Goal: Task Accomplishment & Management: Use online tool/utility

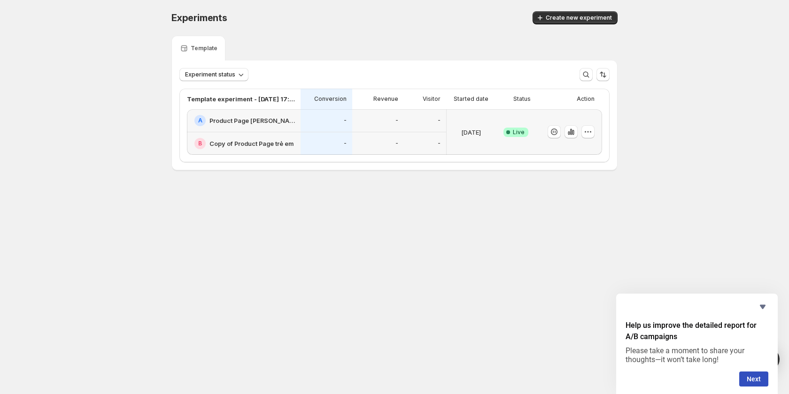
click at [342, 141] on div "-" at bounding box center [326, 144] width 40 height 12
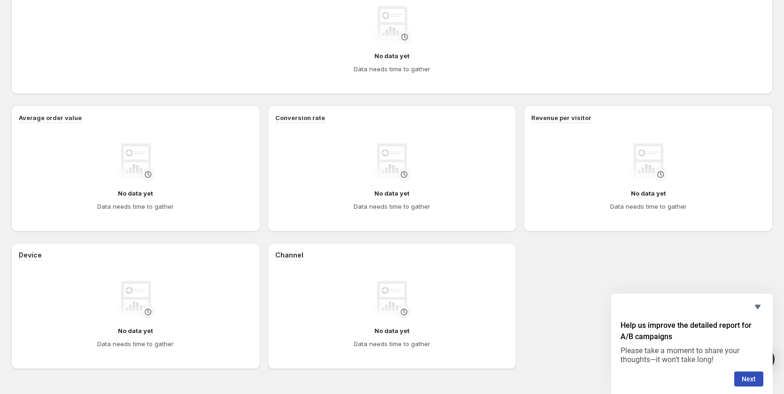
scroll to position [308, 0]
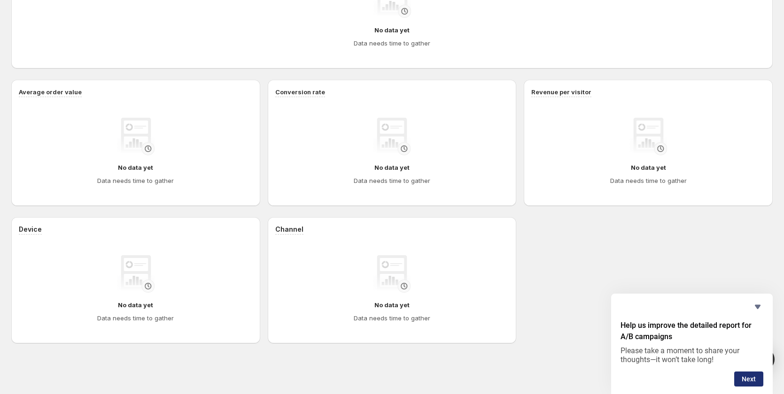
click at [753, 378] on button "Next" at bounding box center [748, 379] width 29 height 15
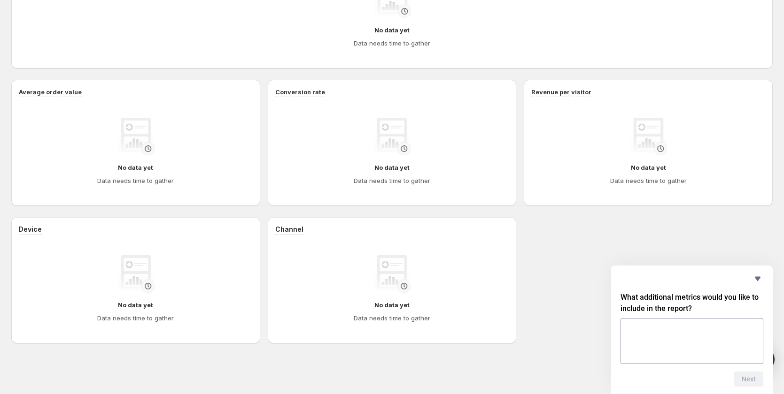
click at [675, 339] on textarea at bounding box center [691, 341] width 143 height 46
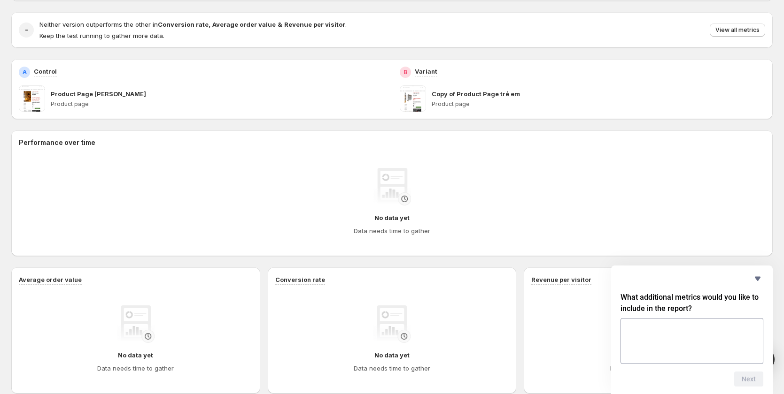
scroll to position [0, 0]
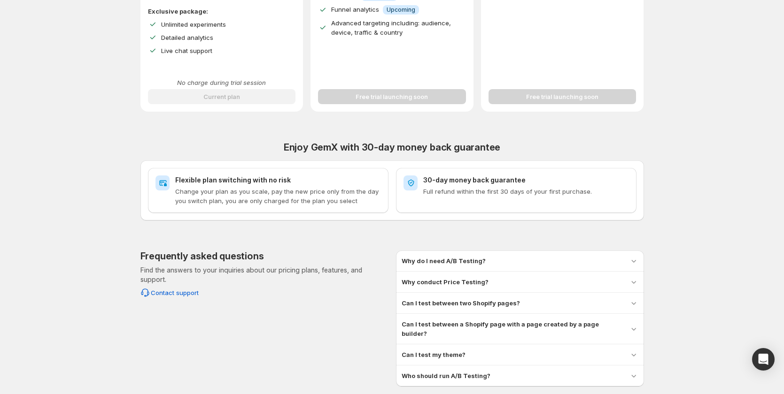
scroll to position [316, 0]
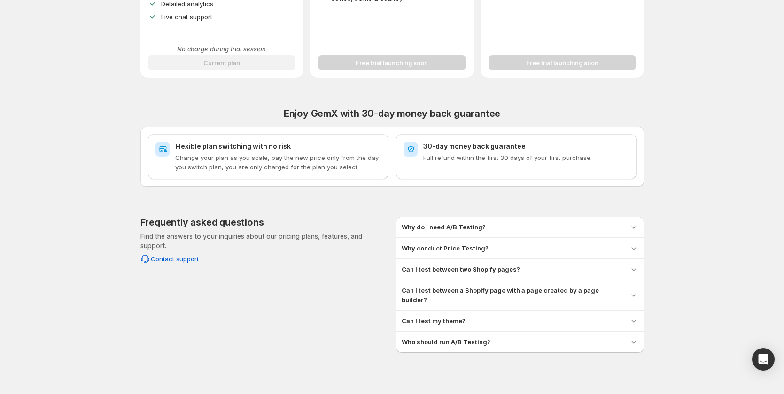
click at [423, 151] on div "30-day money back guarantee Full refund within the first 30 days of your first …" at bounding box center [515, 152] width 225 height 21
click at [259, 148] on h2 "Flexible plan switching with no risk" at bounding box center [278, 146] width 206 height 9
drag, startPoint x: 193, startPoint y: 149, endPoint x: 348, endPoint y: 147, distance: 154.9
click at [294, 147] on h2 "Flexible plan switching with no risk" at bounding box center [278, 146] width 206 height 9
click at [421, 151] on div "30-day money back guarantee Full refund within the first 30 days of your first …" at bounding box center [515, 152] width 225 height 21
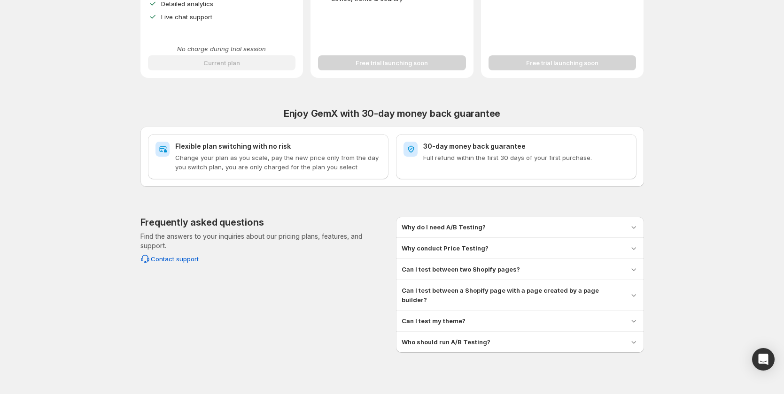
click at [423, 163] on div "30-day money back guarantee Full refund within the first 30 days of your first …" at bounding box center [516, 156] width 240 height 45
drag, startPoint x: 469, startPoint y: 160, endPoint x: 502, endPoint y: 159, distance: 33.8
click at [502, 159] on p "Full refund within the first 30 days of your first purchase." at bounding box center [526, 157] width 206 height 9
click at [533, 162] on p "Full refund within the first 30 days of your first purchase." at bounding box center [526, 157] width 206 height 9
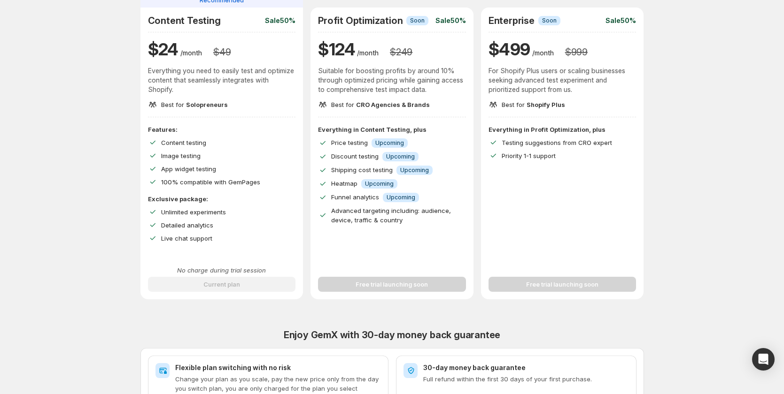
scroll to position [0, 0]
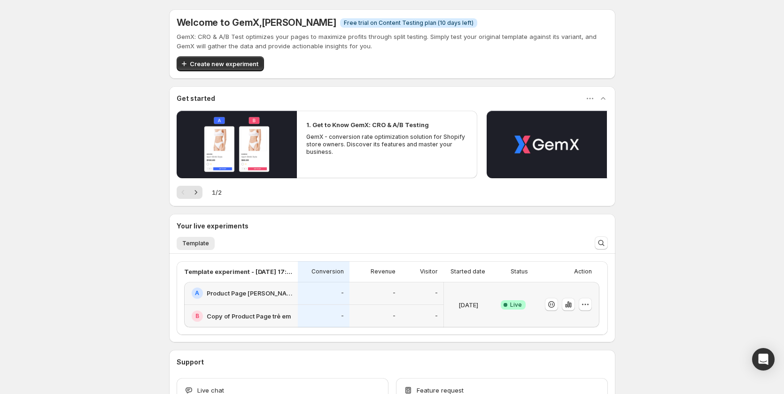
click at [44, 123] on div "Welcome to GemX , [PERSON_NAME] Info Free trial on Content Testing plan (10 day…" at bounding box center [392, 230] width 784 height 461
click at [238, 295] on h2 "Product Page [PERSON_NAME]" at bounding box center [249, 293] width 85 height 9
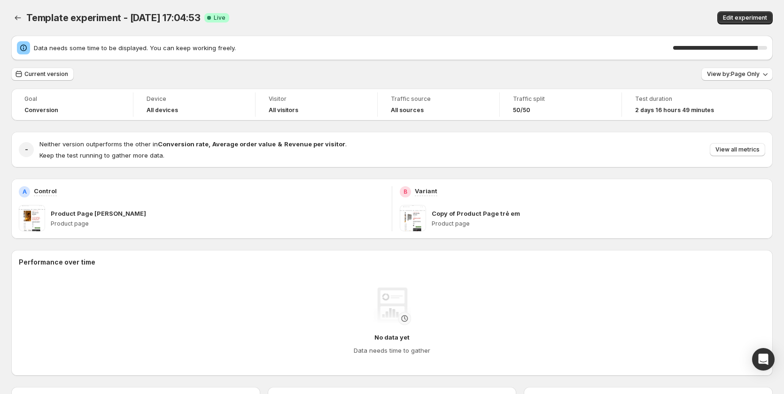
click at [726, 53] on div "Data needs some time to be displayed. You can keep working freely. 90 %" at bounding box center [392, 47] width 750 height 13
click at [715, 54] on div "Data needs some time to be displayed. You can keep working freely. 90 %" at bounding box center [392, 47] width 750 height 13
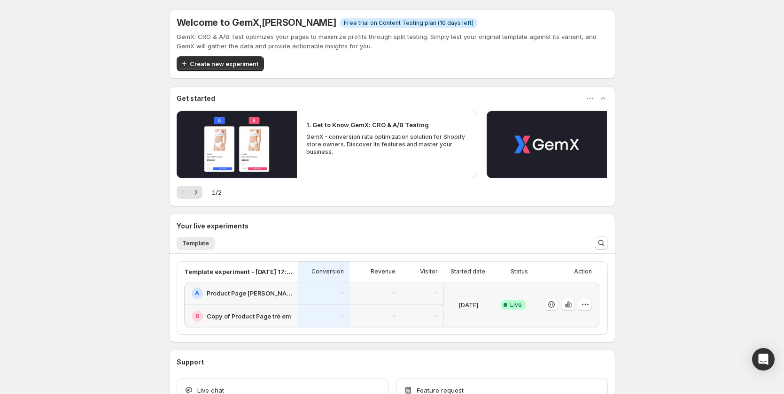
click at [297, 308] on div "B Copy of Product Page trẻ em" at bounding box center [241, 316] width 114 height 23
click at [588, 97] on icon "button" at bounding box center [589, 98] width 9 height 9
click at [602, 98] on icon "button" at bounding box center [602, 98] width 9 height 9
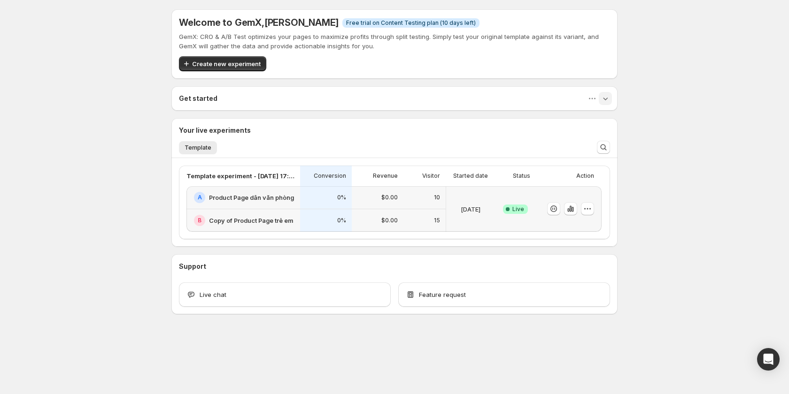
click at [379, 221] on div "$0.00" at bounding box center [377, 221] width 40 height 12
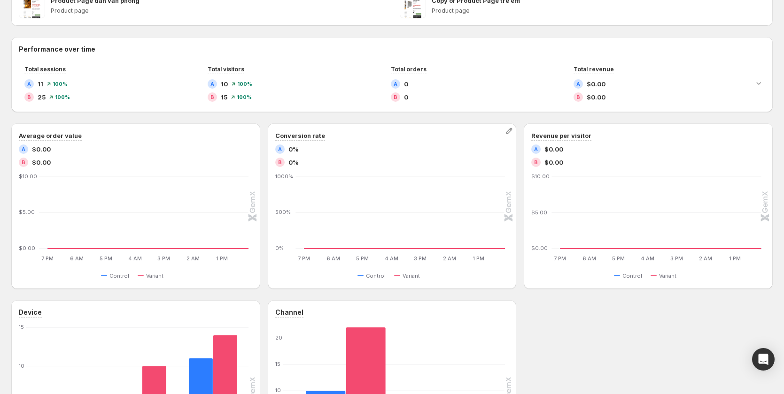
scroll to position [40, 0]
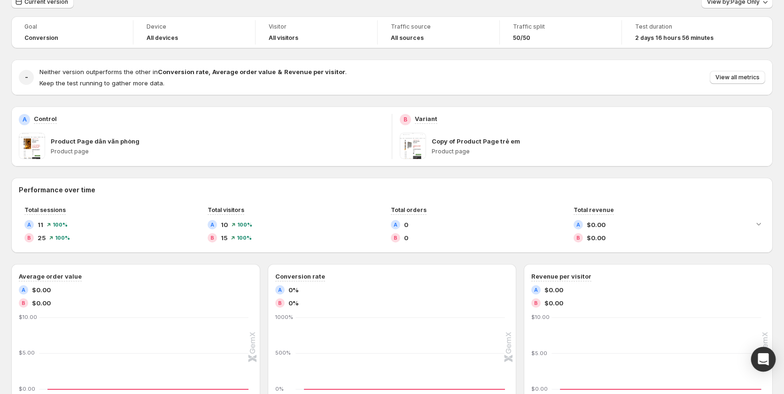
click at [766, 359] on icon "Open Intercom Messenger" at bounding box center [762, 360] width 11 height 12
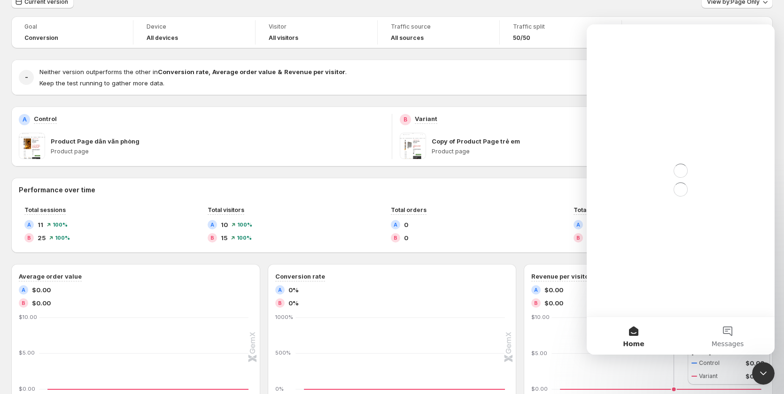
scroll to position [0, 0]
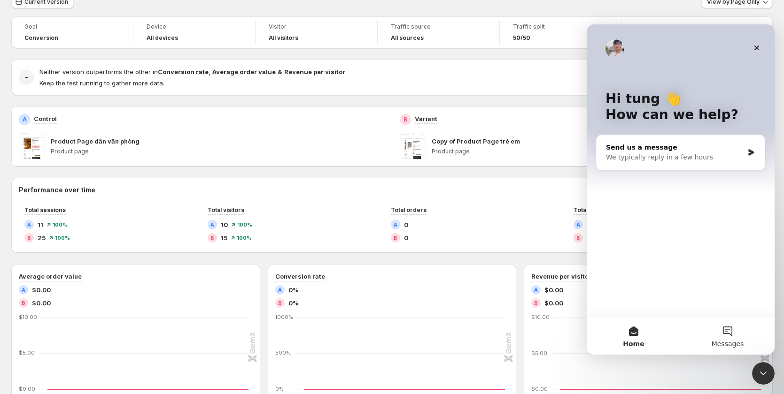
click at [738, 336] on button "Messages" at bounding box center [727, 336] width 94 height 38
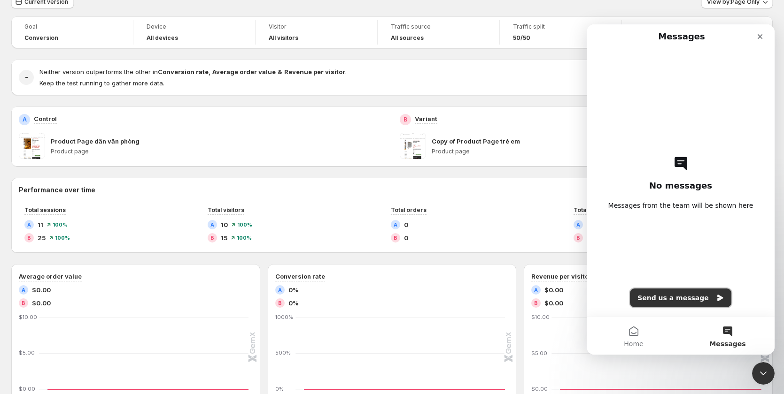
click at [692, 298] on button "Send us a message" at bounding box center [680, 298] width 101 height 19
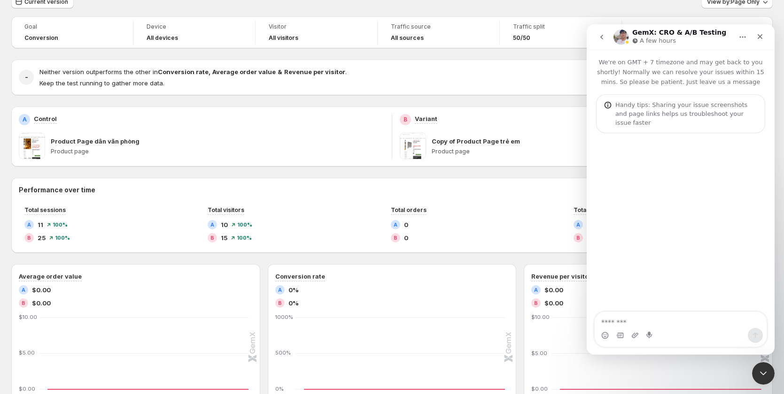
click at [643, 325] on textarea "Message…" at bounding box center [680, 320] width 172 height 16
type textarea "*"
type textarea "**********"
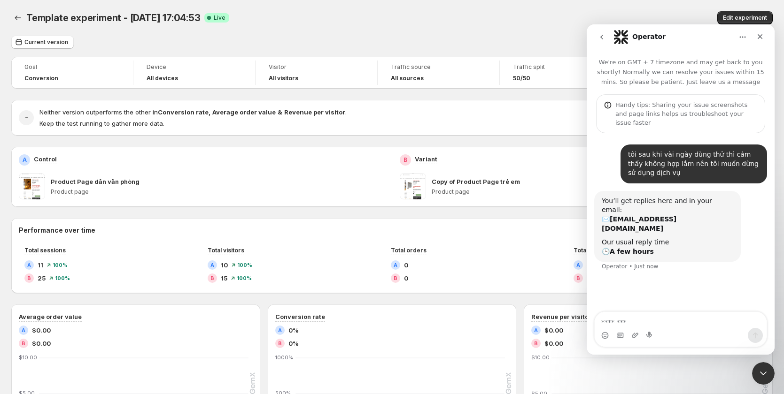
scroll to position [141, 0]
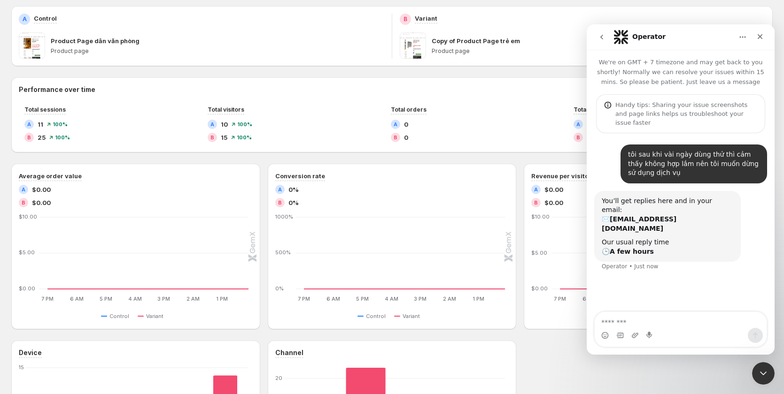
click at [271, 5] on div "Goal Conversion Device All devices Visitor All visitors Traffic source All sour…" at bounding box center [391, 220] width 761 height 609
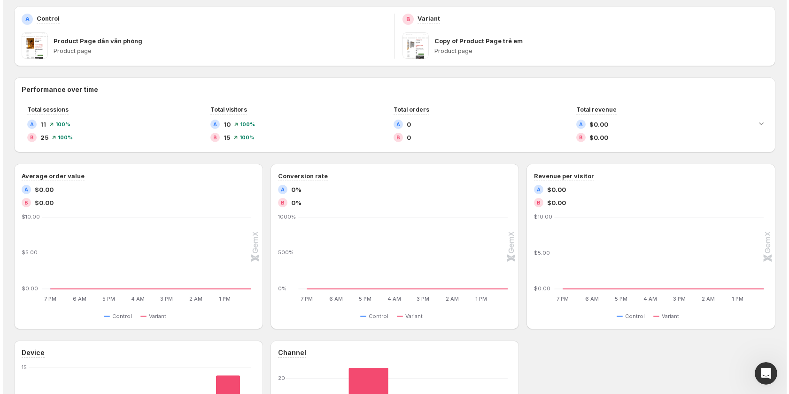
scroll to position [0, 0]
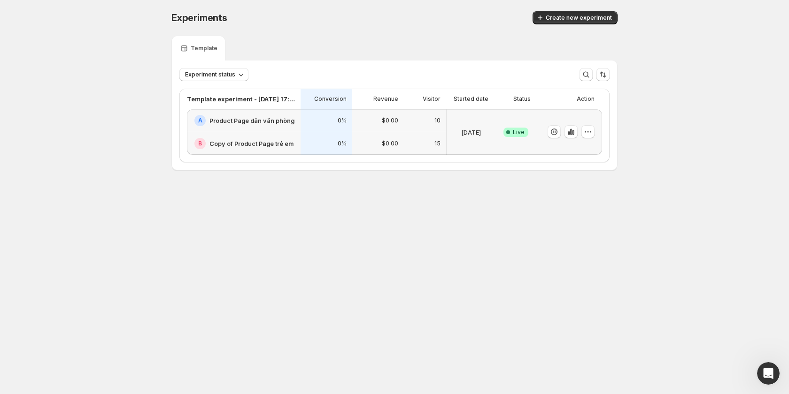
click at [324, 145] on div "0%" at bounding box center [326, 144] width 40 height 12
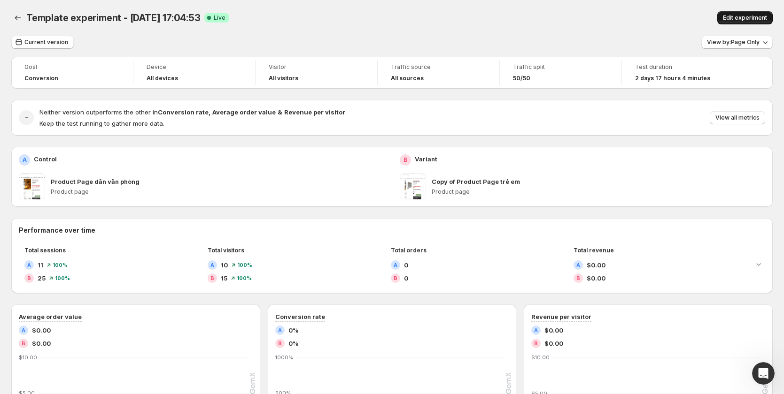
click at [745, 18] on span "Edit experiment" at bounding box center [745, 18] width 44 height 8
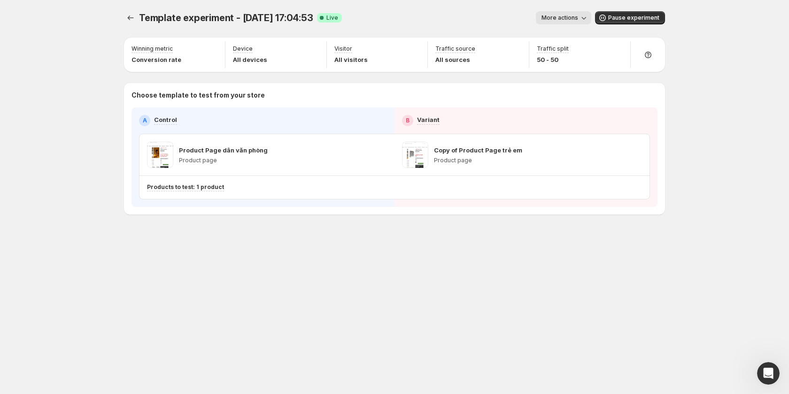
click at [578, 21] on span "More actions" at bounding box center [559, 18] width 37 height 8
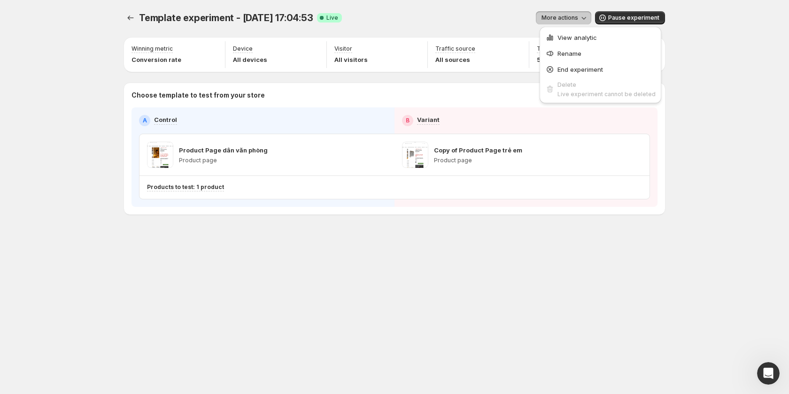
drag, startPoint x: 702, startPoint y: 57, endPoint x: 711, endPoint y: 46, distance: 14.7
click at [703, 57] on div "Template experiment - Sep 12, 17:04:53. This page is ready Template experiment …" at bounding box center [394, 197] width 789 height 394
